Goal: Transaction & Acquisition: Purchase product/service

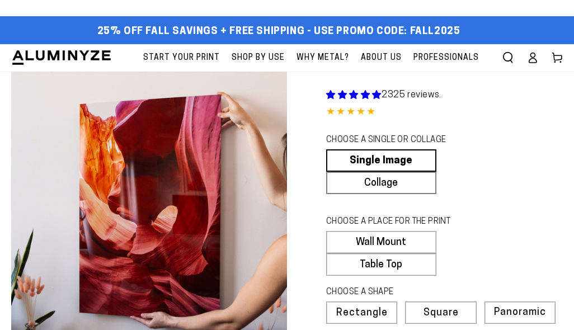
select select "**********"
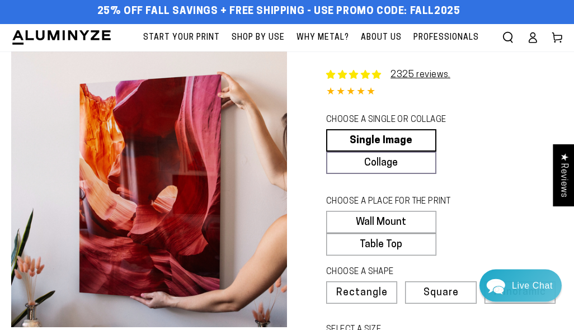
scroll to position [21, 0]
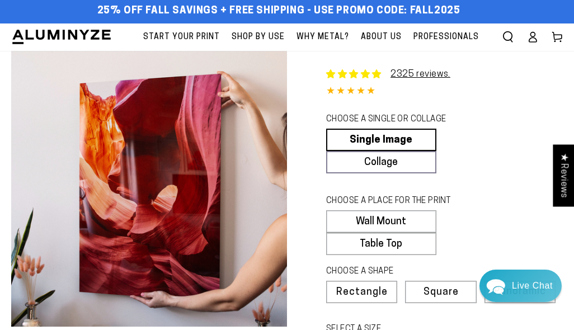
click at [524, 124] on div "Close dialog Get 35% Off + Free Shipping on Your First Order! Plus, enjoy early…" at bounding box center [287, 165] width 574 height 330
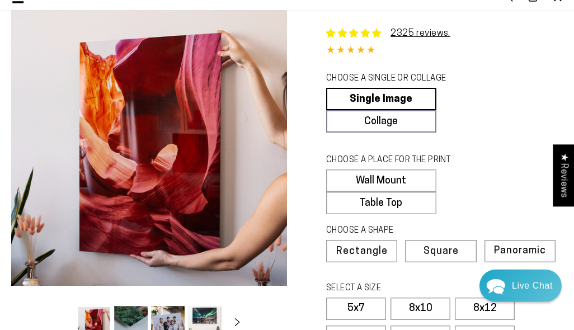
scroll to position [62, 0]
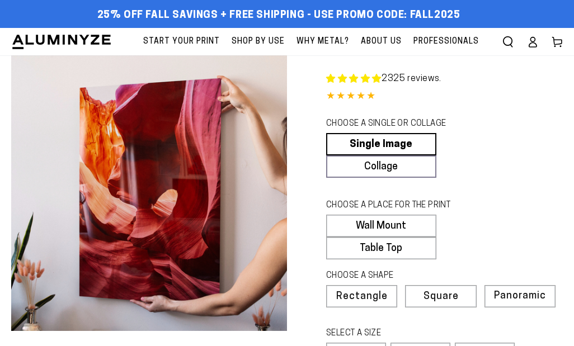
select select "**********"
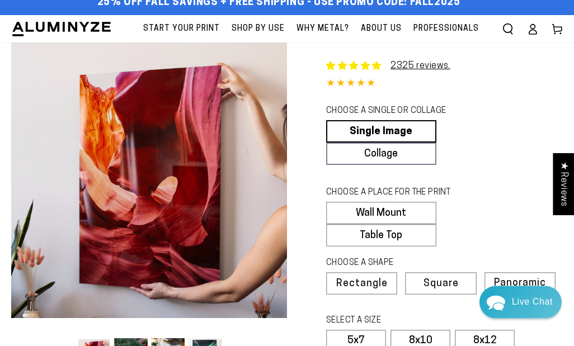
scroll to position [13, 0]
click at [378, 130] on link "Single Image" at bounding box center [381, 131] width 110 height 22
click at [390, 238] on label "Table Top" at bounding box center [381, 235] width 110 height 22
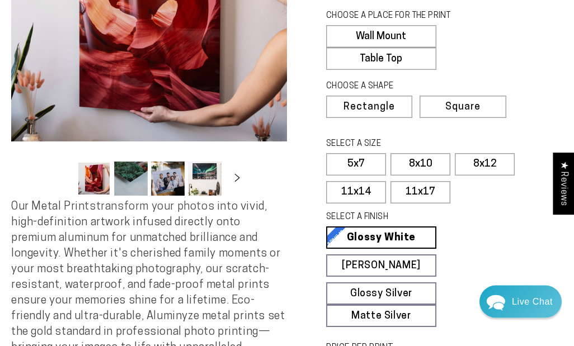
scroll to position [190, 0]
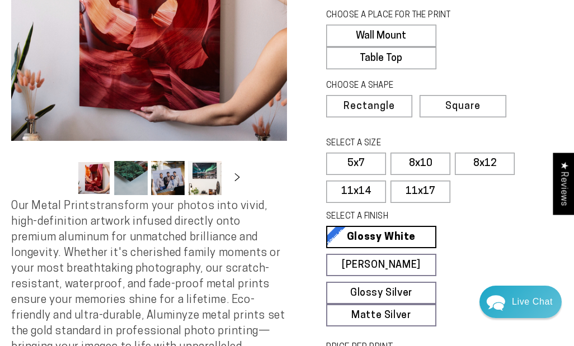
click at [419, 161] on label "8x10" at bounding box center [420, 164] width 60 height 22
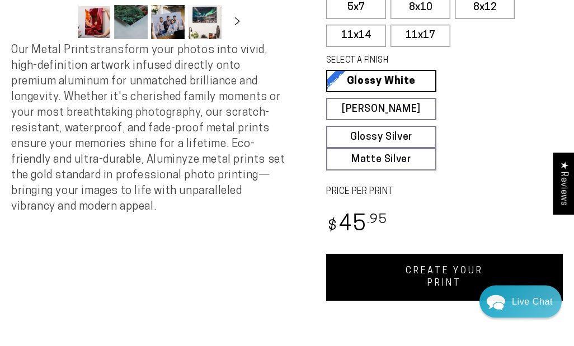
scroll to position [356, 0]
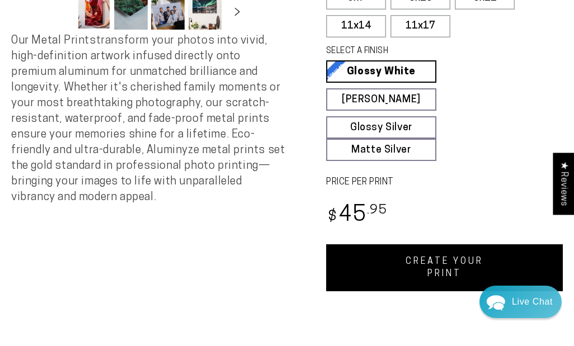
click at [401, 259] on link "CREATE YOUR PRINT" at bounding box center [444, 267] width 236 height 47
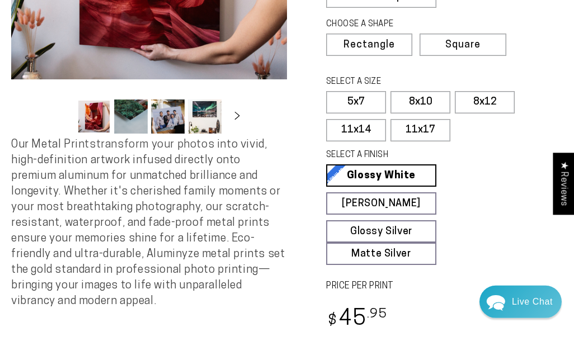
scroll to position [251, 0]
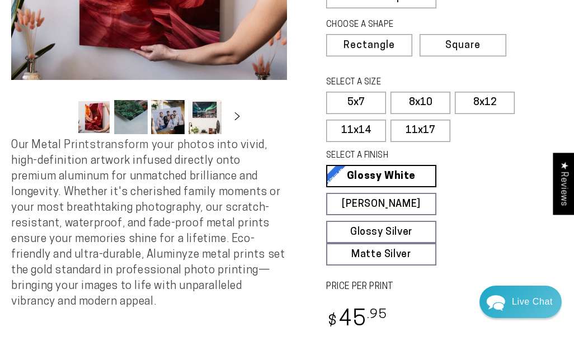
click at [366, 102] on label "5x7" at bounding box center [356, 103] width 60 height 22
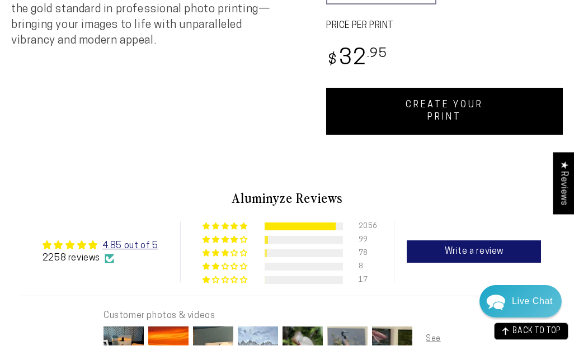
scroll to position [511, 0]
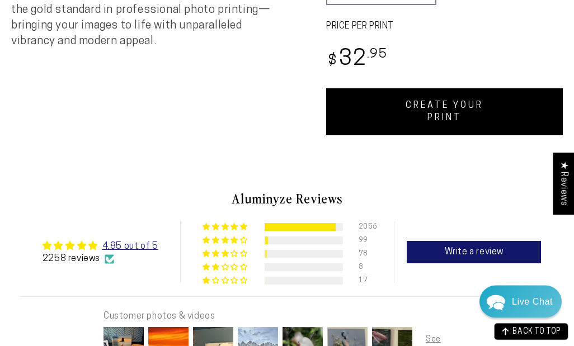
click at [451, 112] on link "CREATE YOUR PRINT" at bounding box center [444, 111] width 236 height 47
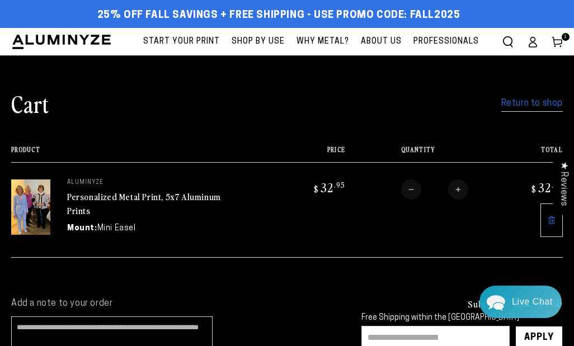
click at [403, 339] on input "text" at bounding box center [435, 337] width 148 height 23
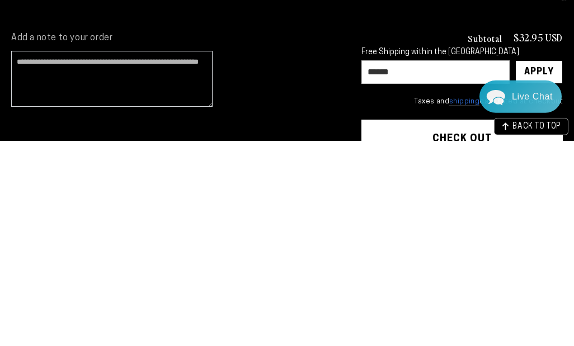
scroll to position [266, 0]
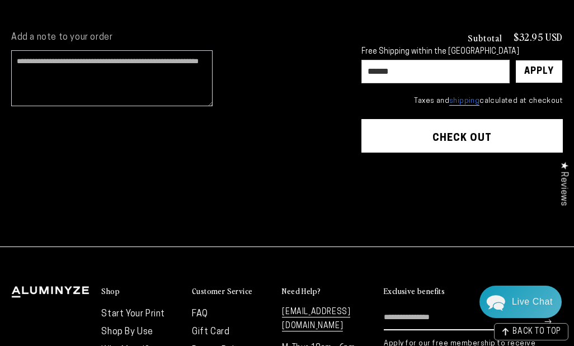
type input "******"
click at [534, 70] on div "Apply" at bounding box center [539, 71] width 30 height 22
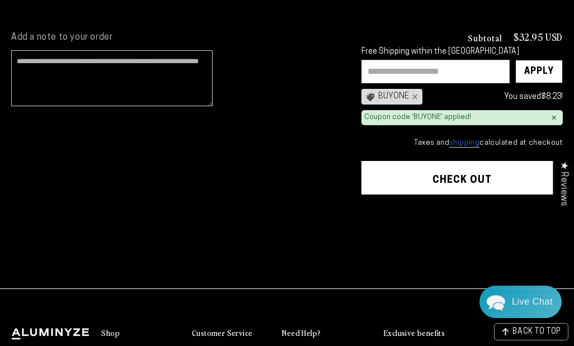
click at [366, 212] on shopify-apple-pay-button at bounding box center [364, 207] width 2 height 9
